Goal: Download file/media

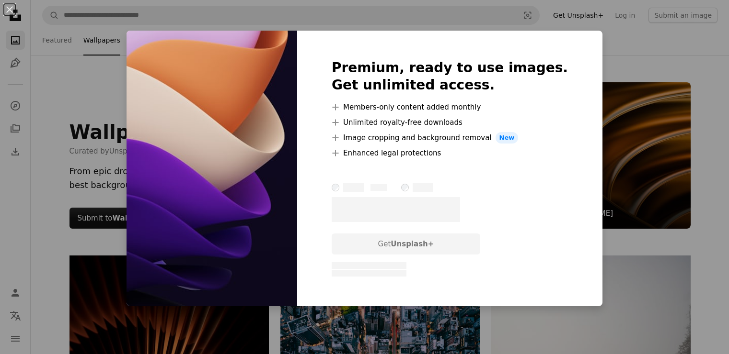
scroll to position [1197, 0]
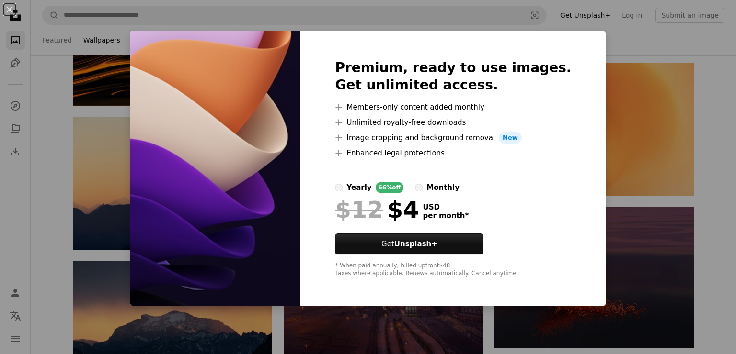
click at [415, 305] on div "Premium, ready to use images. Get unlimited access. A plus sign Members-only co…" at bounding box center [452, 169] width 305 height 276
click at [410, 322] on div "An X shape Premium, ready to use images. Get unlimited access. A plus sign Memb…" at bounding box center [368, 177] width 736 height 354
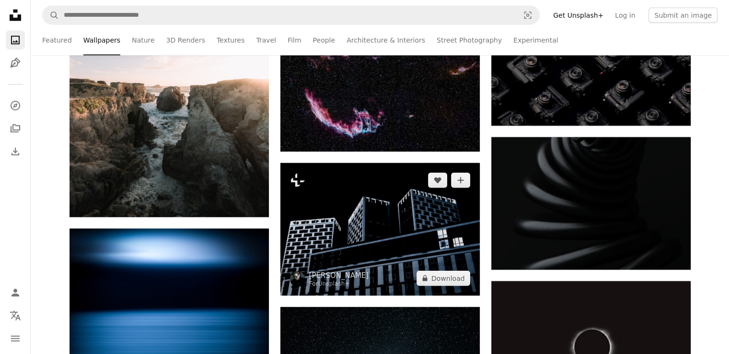
scroll to position [2443, 0]
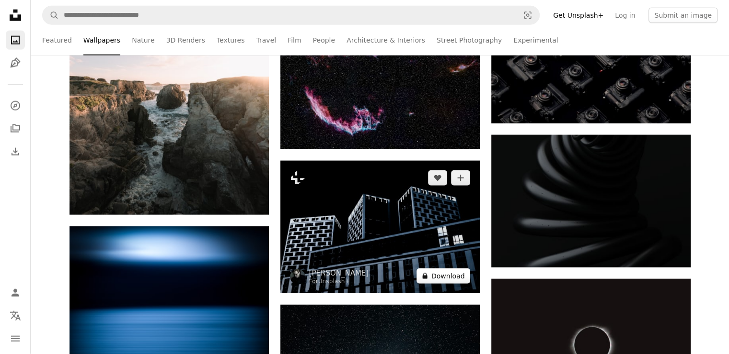
click at [455, 284] on button "A lock Download" at bounding box center [443, 276] width 54 height 15
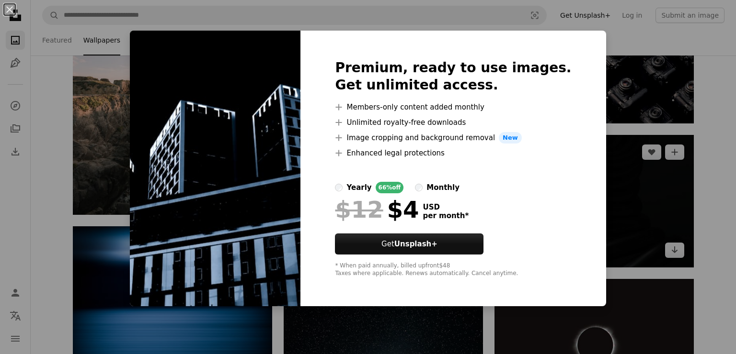
click at [671, 191] on div "An X shape Premium, ready to use images. Get unlimited access. A plus sign Memb…" at bounding box center [368, 177] width 736 height 354
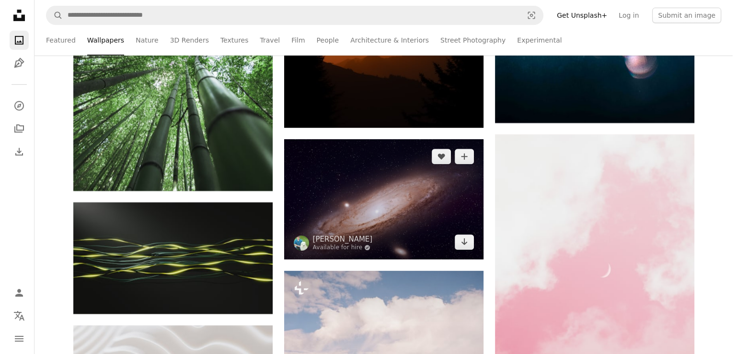
scroll to position [4071, 0]
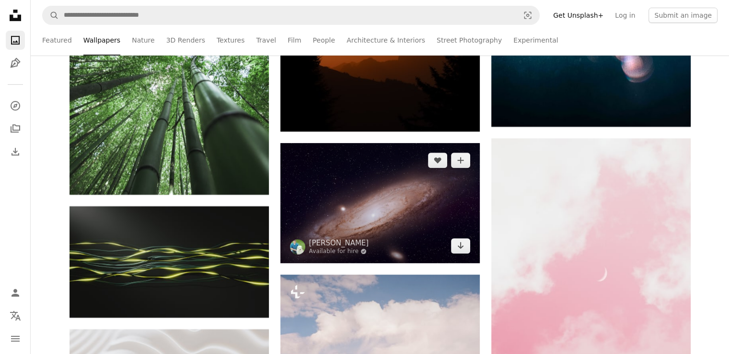
click at [421, 212] on img at bounding box center [379, 203] width 199 height 120
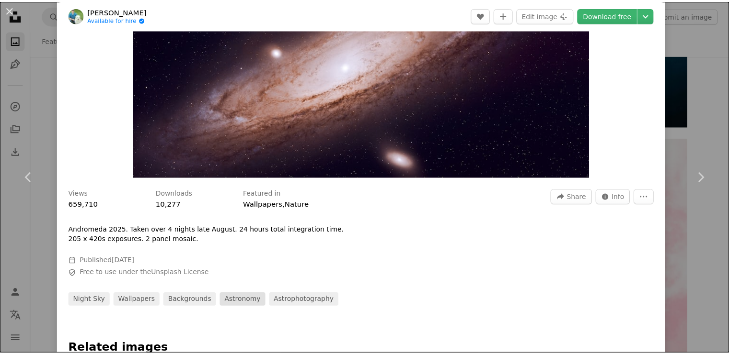
scroll to position [144, 0]
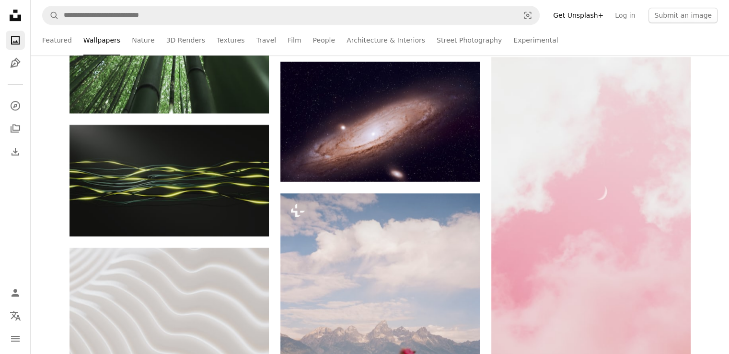
scroll to position [4359, 0]
